Goal: Transaction & Acquisition: Purchase product/service

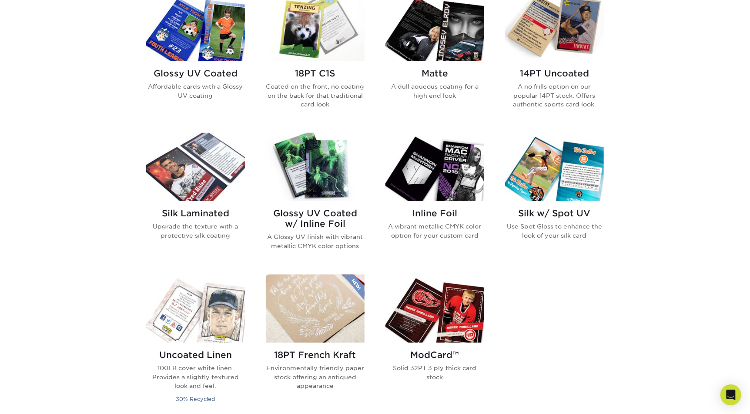
scroll to position [449, 0]
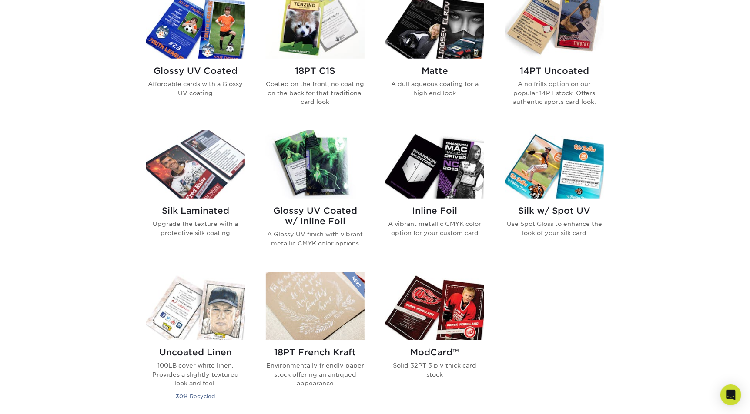
click at [577, 104] on p "A no frills option on our popular 14PT stock. Offers authentic sports card look." at bounding box center [554, 93] width 99 height 27
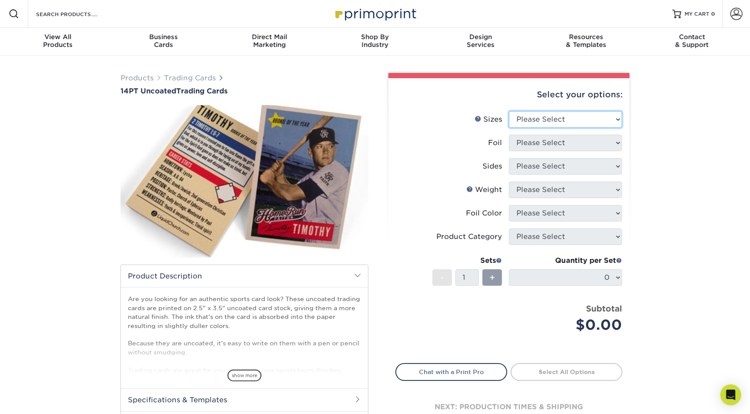
click at [560, 114] on select "Please Select 2.5" x 3.5"" at bounding box center [565, 119] width 113 height 17
select select "2.50x3.50"
click at [509, 111] on select "Please Select 2.5" x 3.5"" at bounding box center [565, 119] width 113 height 17
click at [536, 142] on select "Please Select Yes No" at bounding box center [565, 143] width 113 height 17
click at [509, 135] on select "Please Select Yes No" at bounding box center [565, 143] width 113 height 17
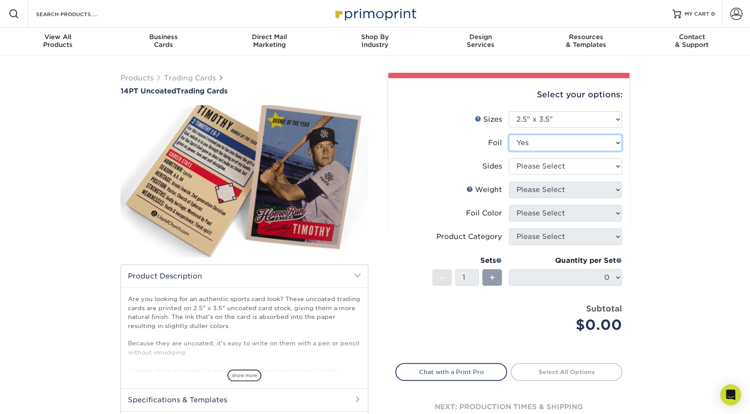
click at [534, 145] on select "Please Select Yes No" at bounding box center [565, 143] width 113 height 17
click at [509, 135] on select "Please Select Yes No" at bounding box center [565, 143] width 113 height 17
click at [529, 143] on select "Please Select Yes No" at bounding box center [565, 143] width 113 height 17
select select "0"
click at [509, 135] on select "Please Select Yes No" at bounding box center [565, 143] width 113 height 17
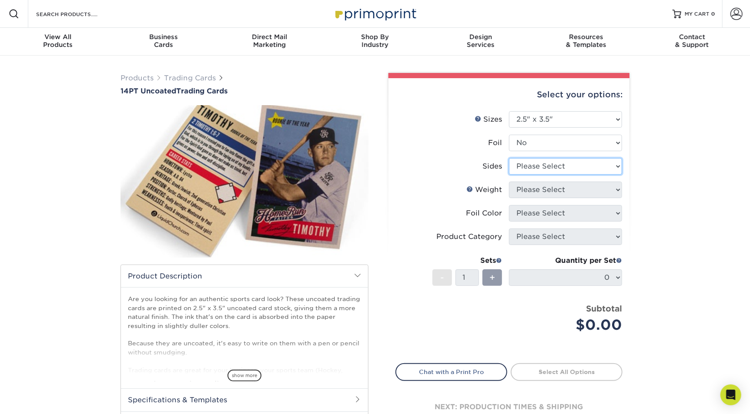
click at [527, 165] on select "Please Select Print Both Sides Print Front Only" at bounding box center [565, 166] width 113 height 17
select select "13abbda7-1d64-4f25-8bb2-c179b224825d"
click at [509, 158] on select "Please Select Print Both Sides Print Front Only" at bounding box center [565, 166] width 113 height 17
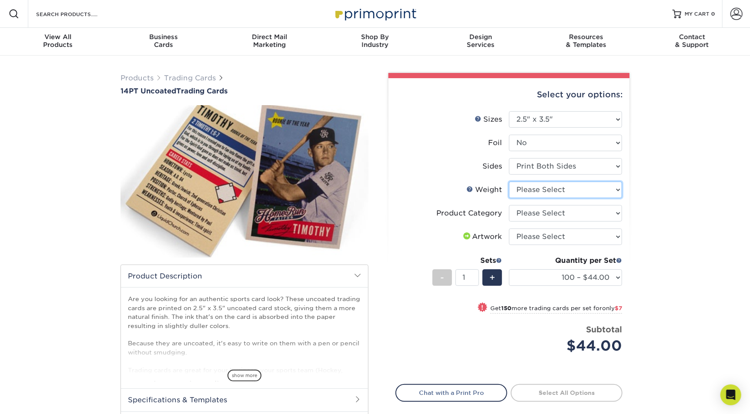
click at [523, 189] on select "Please Select 14PT Uncoated" at bounding box center [565, 190] width 113 height 17
click at [509, 182] on select "Please Select 14PT Uncoated" at bounding box center [565, 190] width 113 height 17
click at [527, 189] on select "Please Select 14PT Uncoated" at bounding box center [565, 190] width 113 height 17
select select "14PT Uncoated"
click at [509, 182] on select "Please Select 14PT Uncoated" at bounding box center [565, 190] width 113 height 17
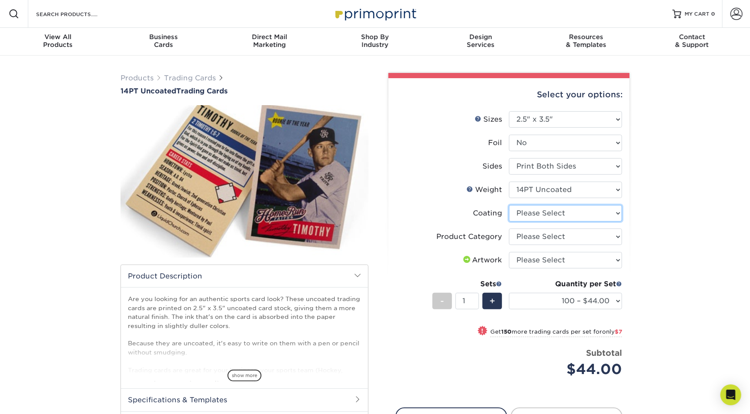
click at [525, 210] on select at bounding box center [565, 213] width 113 height 17
select select "3e7618de-abca-4bda-9f97-8b9129e913d8"
click at [509, 205] on select at bounding box center [565, 213] width 113 height 17
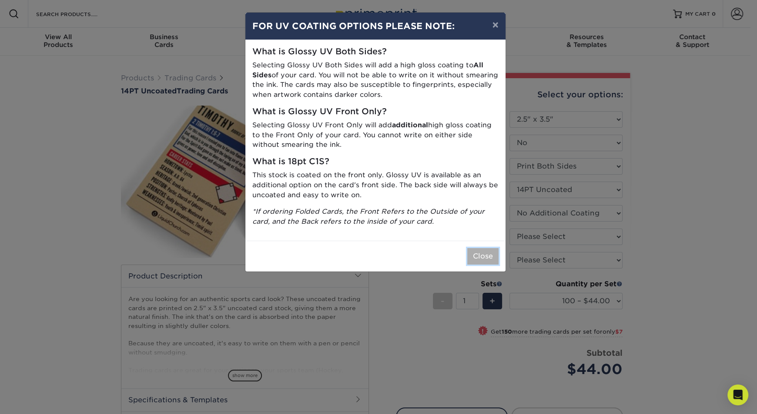
click at [483, 255] on button "Close" at bounding box center [482, 256] width 31 height 17
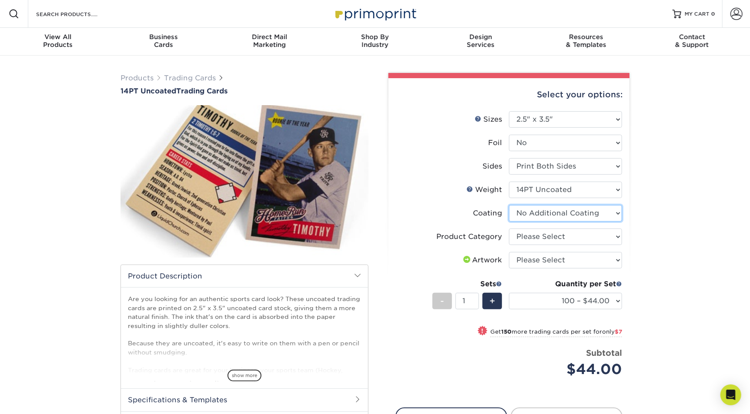
click at [544, 214] on select at bounding box center [565, 213] width 113 height 17
click at [530, 238] on select "Please Select Trading Cards" at bounding box center [565, 237] width 113 height 17
select select "c2f9bce9-36c2-409d-b101-c29d9d031e18"
click at [509, 229] on select "Please Select Trading Cards" at bounding box center [565, 237] width 113 height 17
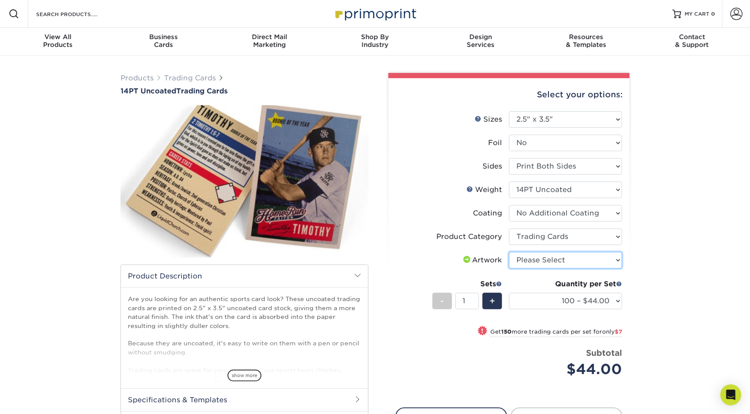
click at [528, 262] on select "Please Select I will upload files I need a design - $100" at bounding box center [565, 260] width 113 height 17
select select "upload"
click at [509, 252] on select "Please Select I will upload files I need a design - $100" at bounding box center [565, 260] width 113 height 17
click at [677, 250] on div "Products Trading Cards 14PT Uncoated Trading Cards show more Templates" at bounding box center [375, 282] width 750 height 453
click at [495, 305] on div "+" at bounding box center [492, 301] width 20 height 17
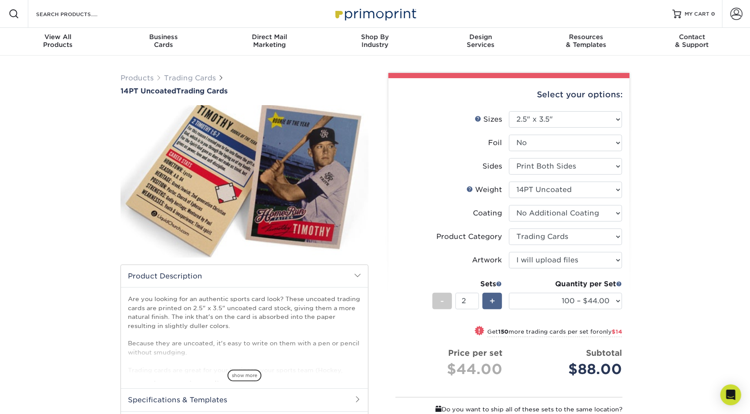
click at [495, 305] on div "+" at bounding box center [492, 301] width 20 height 17
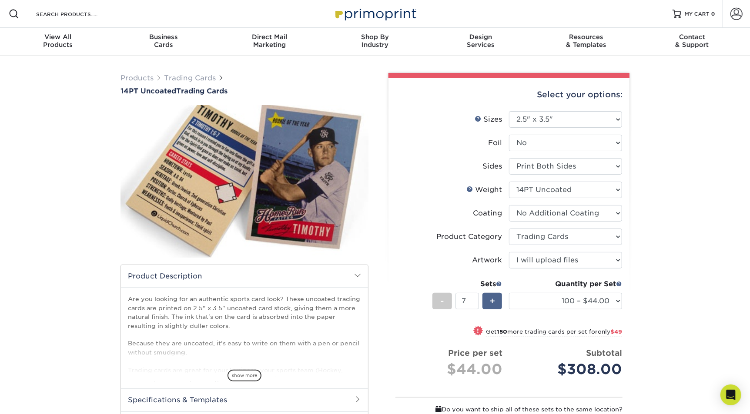
click at [495, 305] on div "+" at bounding box center [492, 301] width 20 height 17
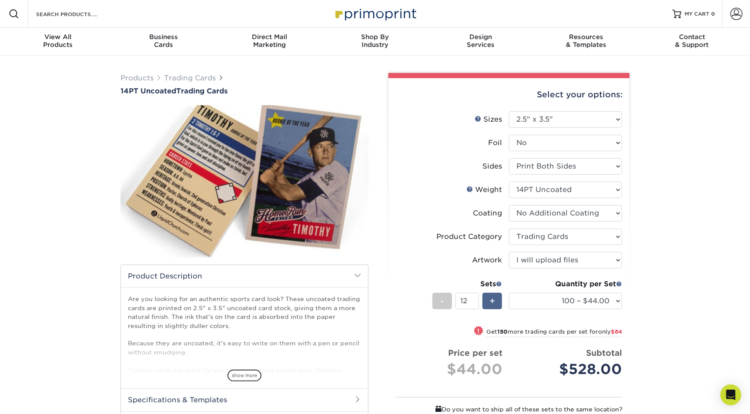
click at [495, 305] on div "+" at bounding box center [492, 301] width 20 height 17
type input "13"
click at [543, 300] on select "100 – $44.00 250 – $51.00 500 – $54.00 1000 – $78.00 2500 – $148.00 5000 – $198…" at bounding box center [565, 301] width 113 height 17
select select "250 – $51.00"
click at [509, 293] on select "100 – $44.00 250 – $51.00 500 – $54.00 1000 – $78.00 2500 – $148.00 5000 – $198…" at bounding box center [565, 301] width 113 height 17
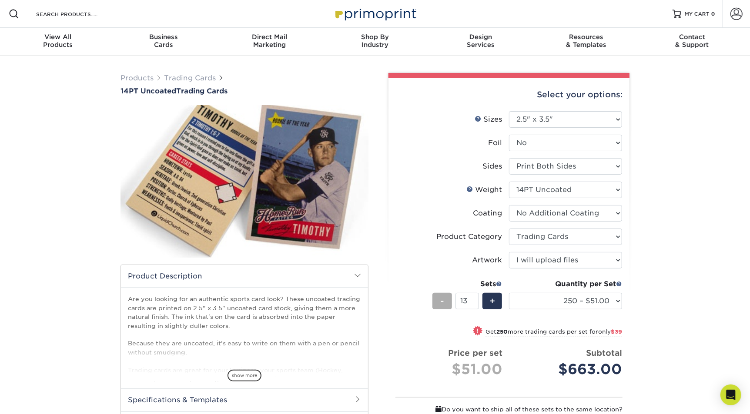
click at [434, 300] on div "-" at bounding box center [442, 301] width 20 height 17
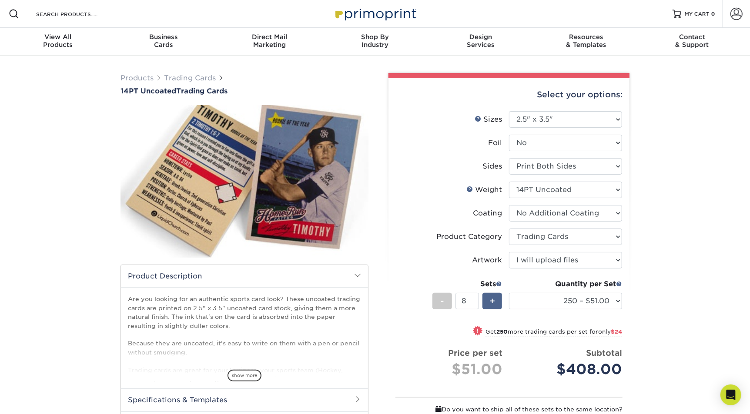
click at [494, 307] on span "+" at bounding box center [492, 301] width 6 height 13
type input "9"
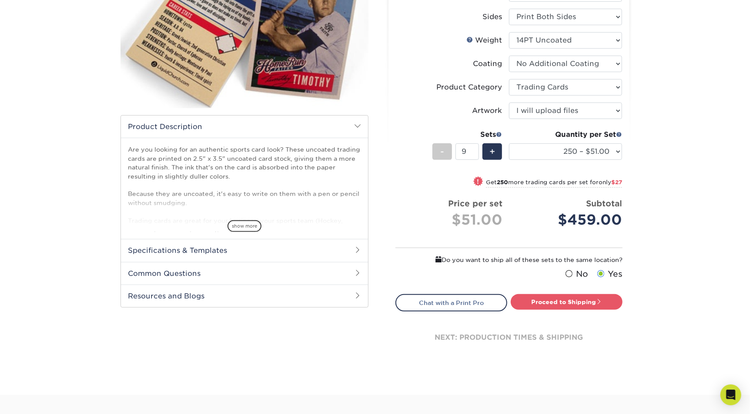
scroll to position [150, 0]
click at [248, 222] on span "show more" at bounding box center [244, 226] width 34 height 12
